Goal: Information Seeking & Learning: Learn about a topic

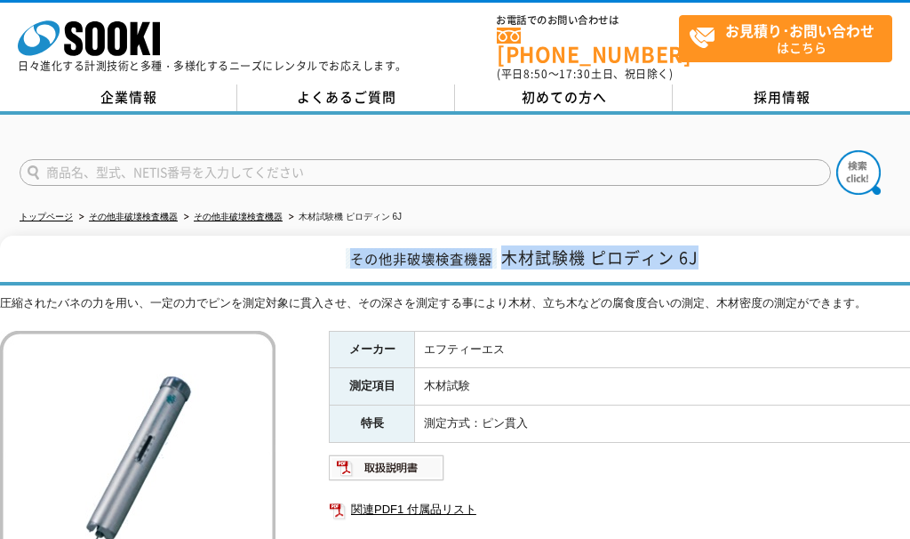
drag, startPoint x: 347, startPoint y: 245, endPoint x: 711, endPoint y: 245, distance: 364.5
click at [711, 245] on h1 "その他非破壊検査機器 木材試験機 ピロディン 6J" at bounding box center [520, 261] width 1040 height 50
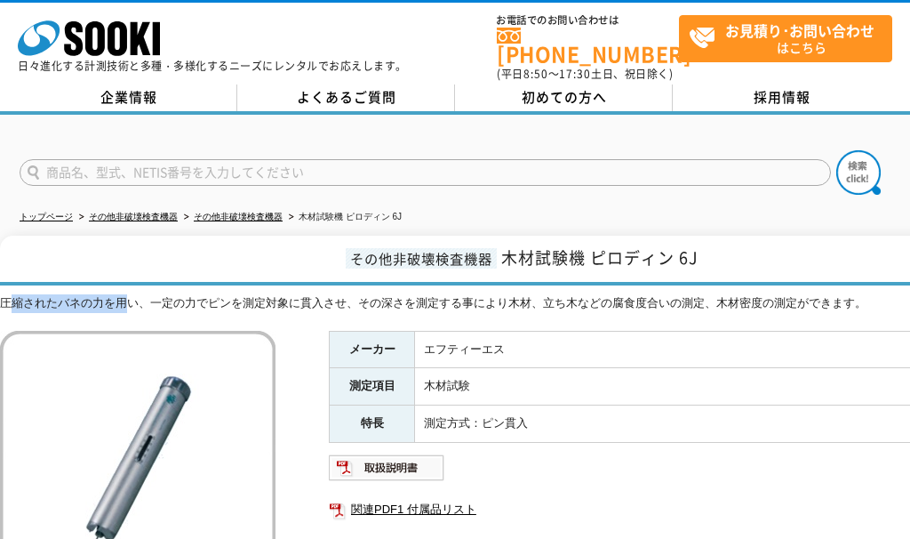
drag, startPoint x: 13, startPoint y: 296, endPoint x: 132, endPoint y: 291, distance: 118.3
click at [132, 294] on div "圧縮されたバネの力を用い、一定の力でピンを測定対象に貫入させ、その深さを測定する事により木材、立ち木などの腐食度合いの測定、木材密度の測定ができます。" at bounding box center [520, 303] width 1040 height 19
drag, startPoint x: 132, startPoint y: 291, endPoint x: 292, endPoint y: 288, distance: 160.0
click at [292, 294] on div "圧縮されたバネの力を用い、一定の力でピンを測定対象に貫入させ、その深さを測定する事により木材、立ち木などの腐食度合いの測定、木材密度の測定ができます。" at bounding box center [520, 303] width 1040 height 19
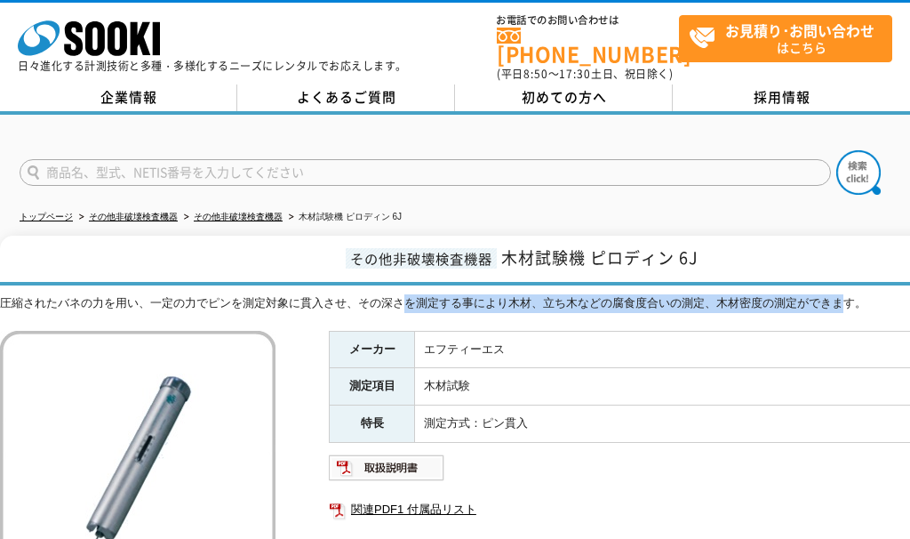
drag, startPoint x: 292, startPoint y: 288, endPoint x: 844, endPoint y: 287, distance: 552.0
click at [844, 294] on div "圧縮されたバネの力を用い、一定の力でピンを測定対象に貫入させ、その深さを測定する事により木材、立ち木などの腐食度合いの測定、木材密度の測定ができます。" at bounding box center [520, 303] width 1040 height 19
drag, startPoint x: 361, startPoint y: 289, endPoint x: 860, endPoint y: 285, distance: 499.6
click at [860, 294] on div "圧縮されたバネの力を用い、一定の力でピンを測定対象に貫入させ、その深さを測定する事により木材、立ち木などの腐食度合いの測定、木材密度の測定ができます。" at bounding box center [520, 303] width 1040 height 19
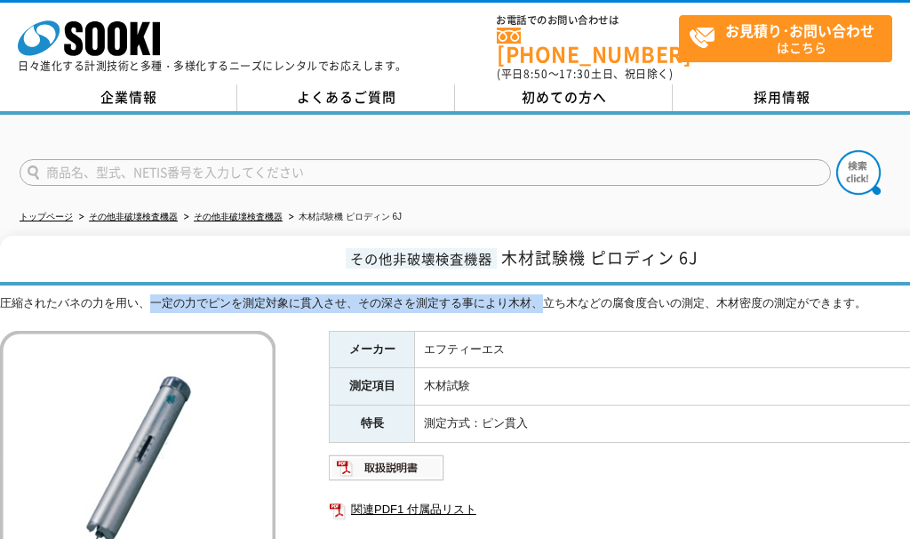
drag, startPoint x: 153, startPoint y: 293, endPoint x: 538, endPoint y: 284, distance: 385.0
click at [538, 294] on div "圧縮されたバネの力を用い、一定の力でピンを測定対象に貫入させ、その深さを測定する事により木材、立ち木などの腐食度合いの測定、木材密度の測定ができます。" at bounding box center [520, 303] width 1040 height 19
drag, startPoint x: 538, startPoint y: 284, endPoint x: 289, endPoint y: 285, distance: 248.9
click at [289, 294] on div "圧縮されたバネの力を用い、一定の力でピンを測定対象に貫入させ、その深さを測定する事により木材、立ち木などの腐食度合いの測定、木材密度の測定ができます。" at bounding box center [520, 303] width 1040 height 19
drag, startPoint x: 158, startPoint y: 288, endPoint x: 350, endPoint y: 288, distance: 192.0
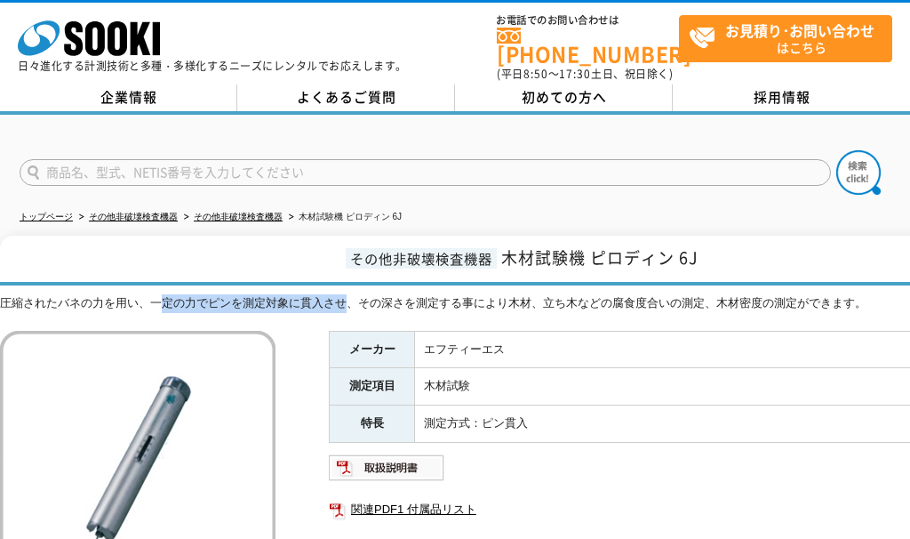
click at [350, 294] on div "圧縮されたバネの力を用い、一定の力でピンを測定対象に貫入させ、その深さを測定する事により木材、立ち木などの腐食度合いの測定、木材密度の測定ができます。" at bounding box center [520, 303] width 1040 height 19
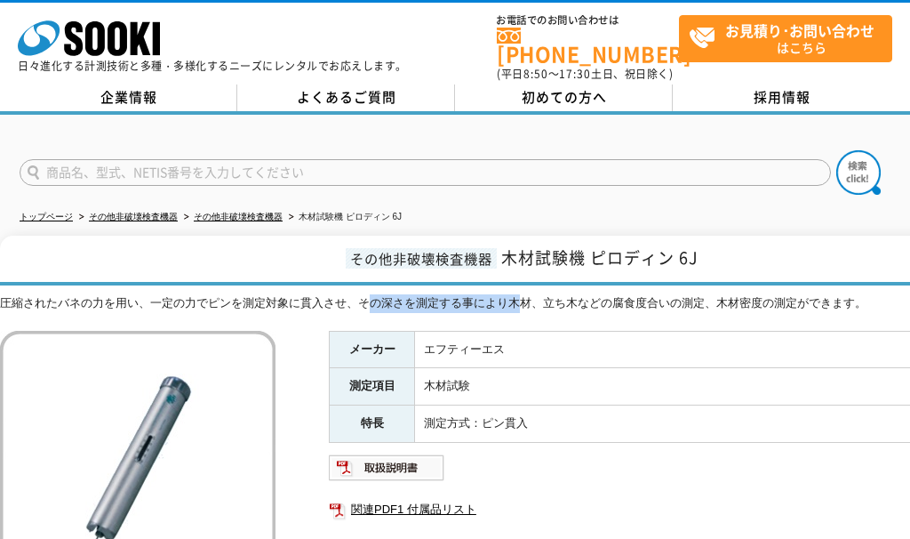
drag, startPoint x: 350, startPoint y: 288, endPoint x: 523, endPoint y: 285, distance: 172.5
click at [523, 294] on div "圧縮されたバネの力を用い、一定の力でピンを測定対象に貫入させ、その深さを測定する事により木材、立ち木などの腐食度合いの測定、木材密度の測定ができます。" at bounding box center [520, 303] width 1040 height 19
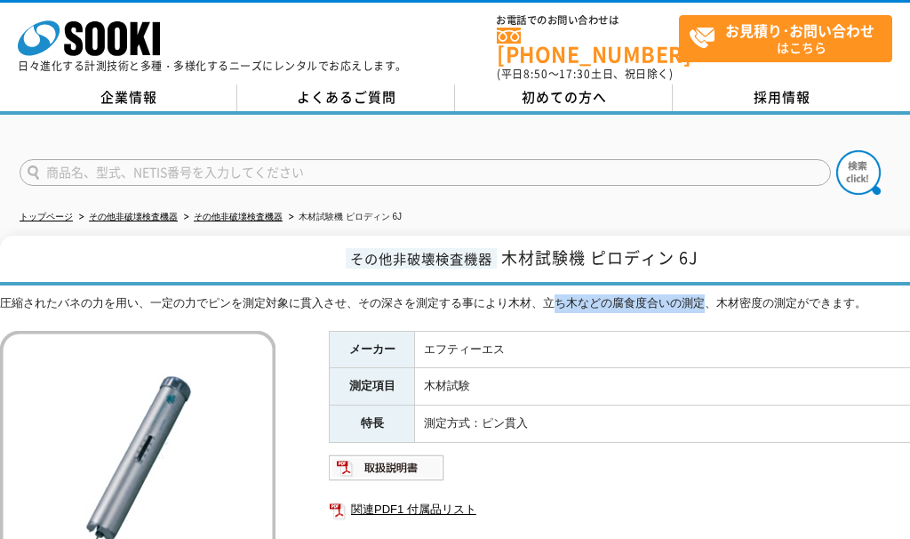
drag, startPoint x: 523, startPoint y: 285, endPoint x: 704, endPoint y: 288, distance: 181.4
click at [704, 294] on div "圧縮されたバネの力を用い、一定の力でピンを測定対象に貫入させ、その深さを測定する事により木材、立ち木などの腐食度合いの測定、木材密度の測定ができます。" at bounding box center [520, 303] width 1040 height 19
drag, startPoint x: 704, startPoint y: 288, endPoint x: 812, endPoint y: 287, distance: 108.5
click at [812, 294] on div "圧縮されたバネの力を用い、一定の力でピンを測定対象に貫入させ、その深さを測定する事により木材、立ち木などの腐食度合いの測定、木材密度の測定ができます。" at bounding box center [520, 303] width 1040 height 19
